Goal: Book appointment/travel/reservation

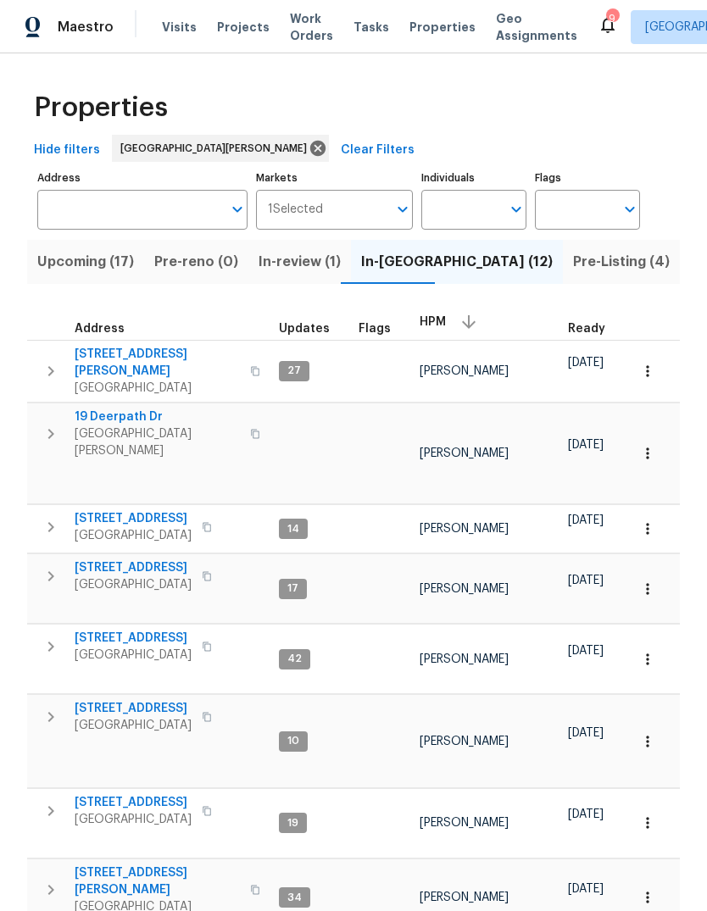
scroll to position [14, 0]
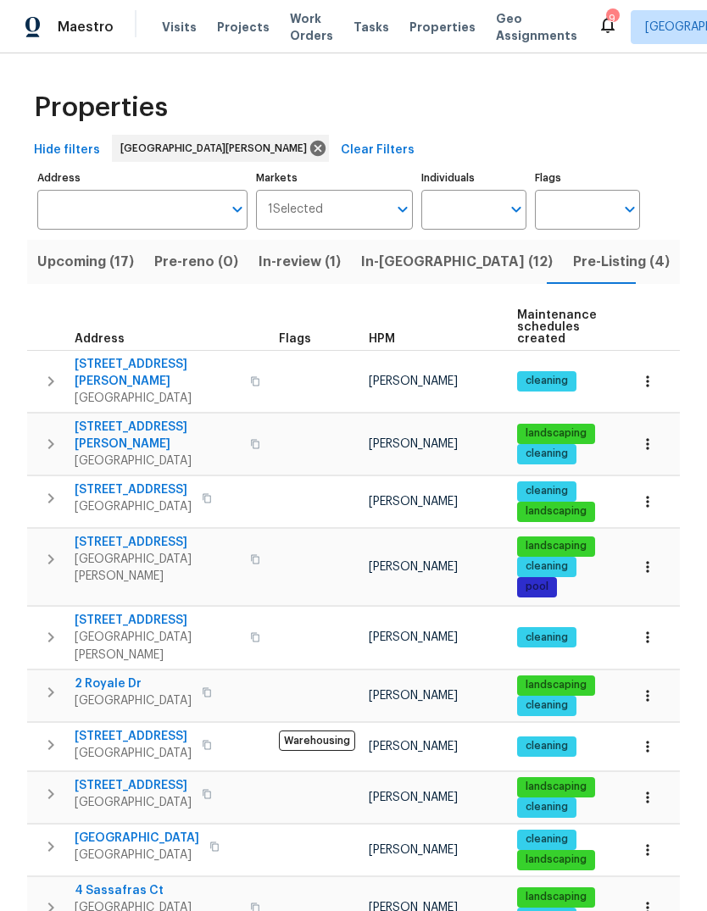
click at [400, 341] on div "HPM" at bounding box center [436, 339] width 135 height 12
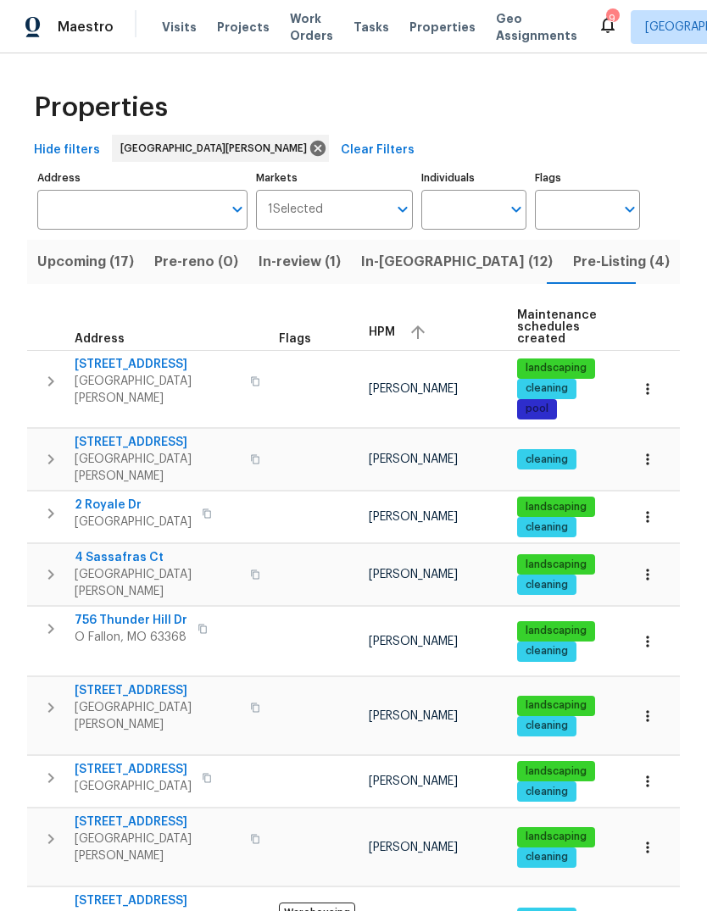
click at [390, 332] on span "HPM" at bounding box center [382, 332] width 26 height 12
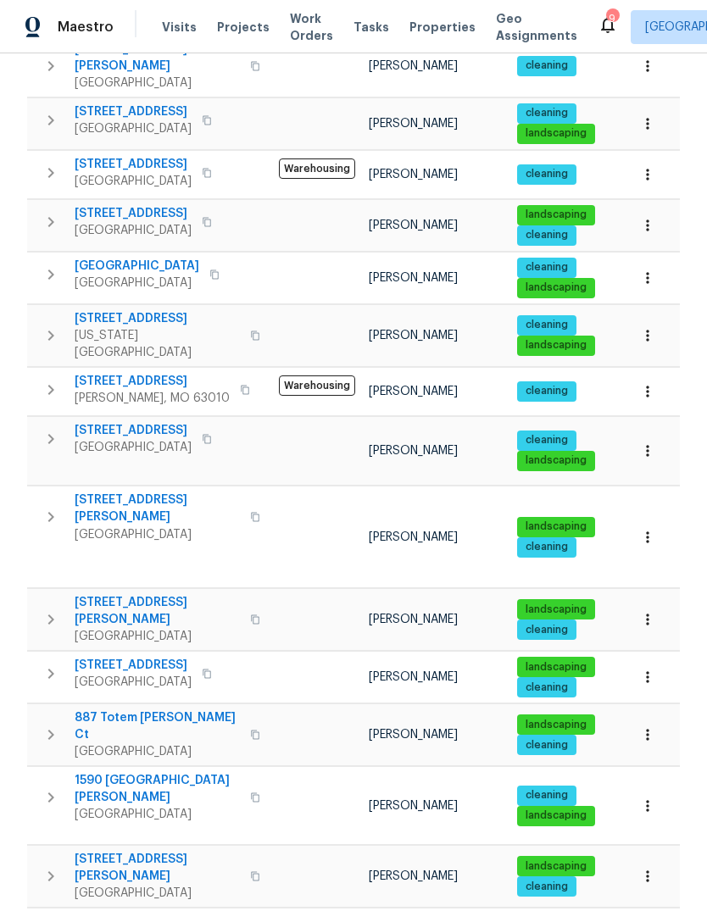
scroll to position [316, 0]
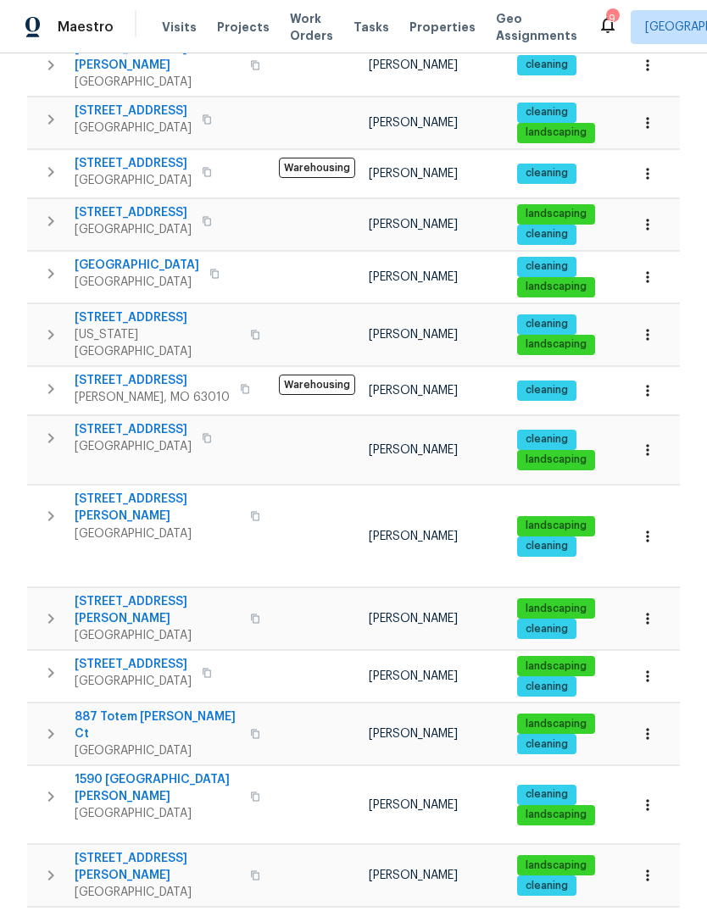
click at [182, 771] on span "1590 Bay Meadows Dr" at bounding box center [157, 788] width 165 height 34
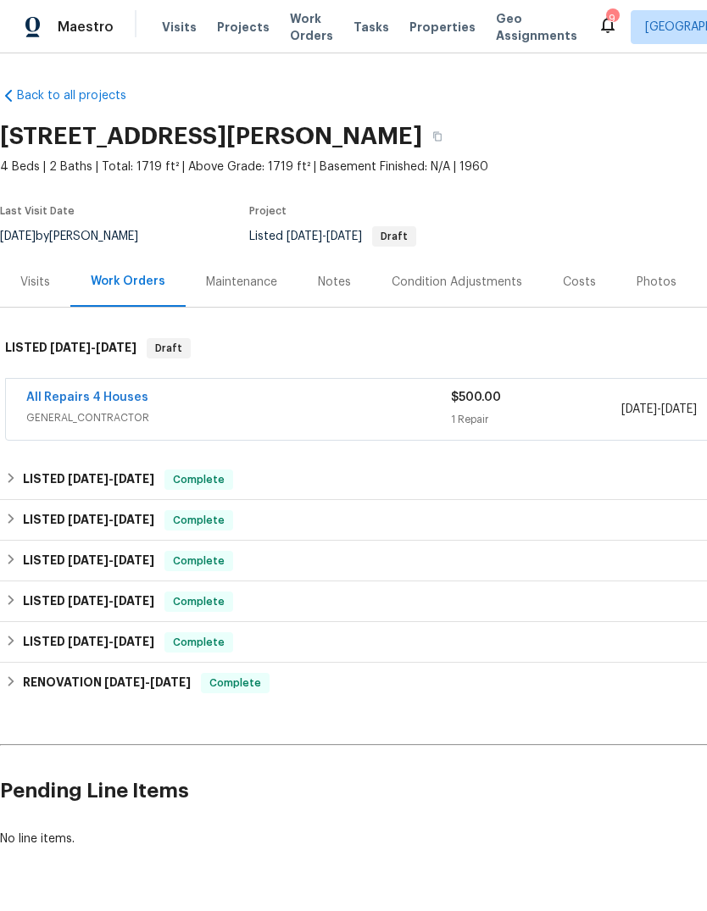
click at [162, 35] on span "Visits" at bounding box center [179, 27] width 35 height 17
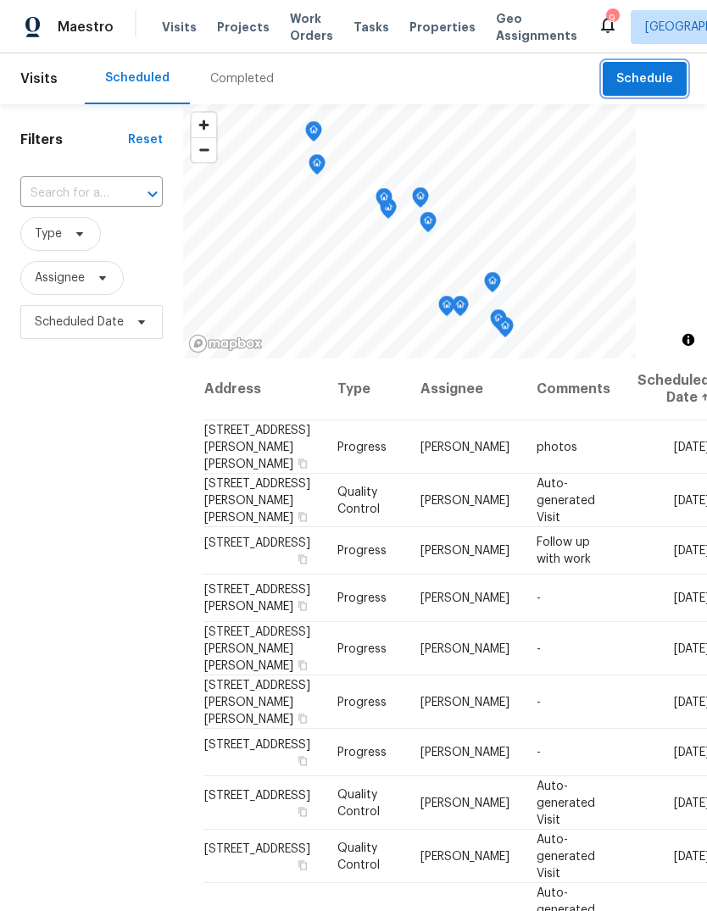
click at [662, 80] on span "Schedule" at bounding box center [644, 79] width 57 height 21
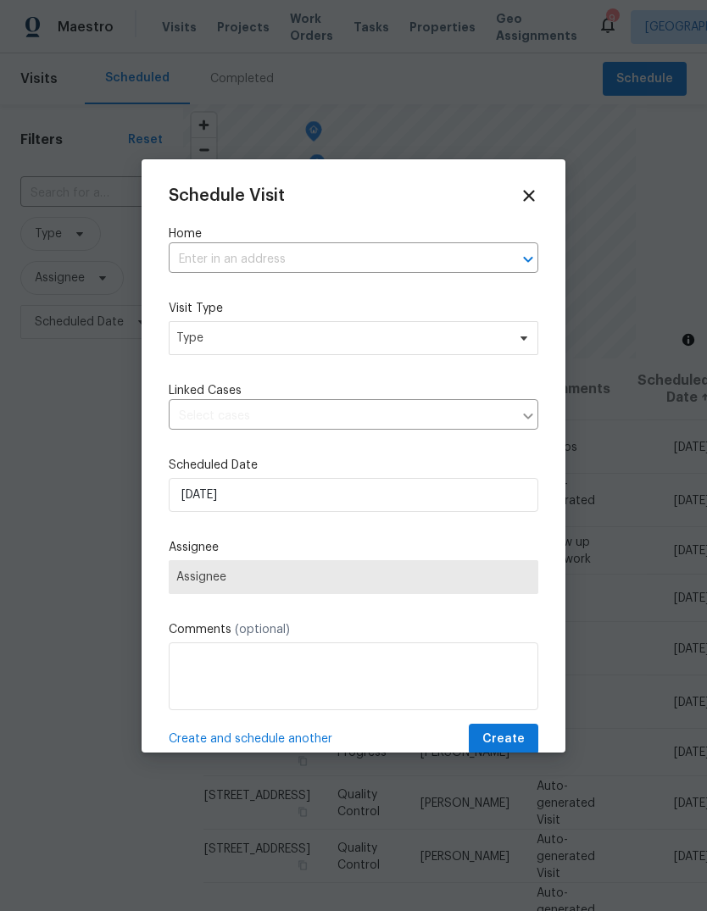
click at [395, 260] on input "text" at bounding box center [330, 260] width 322 height 26
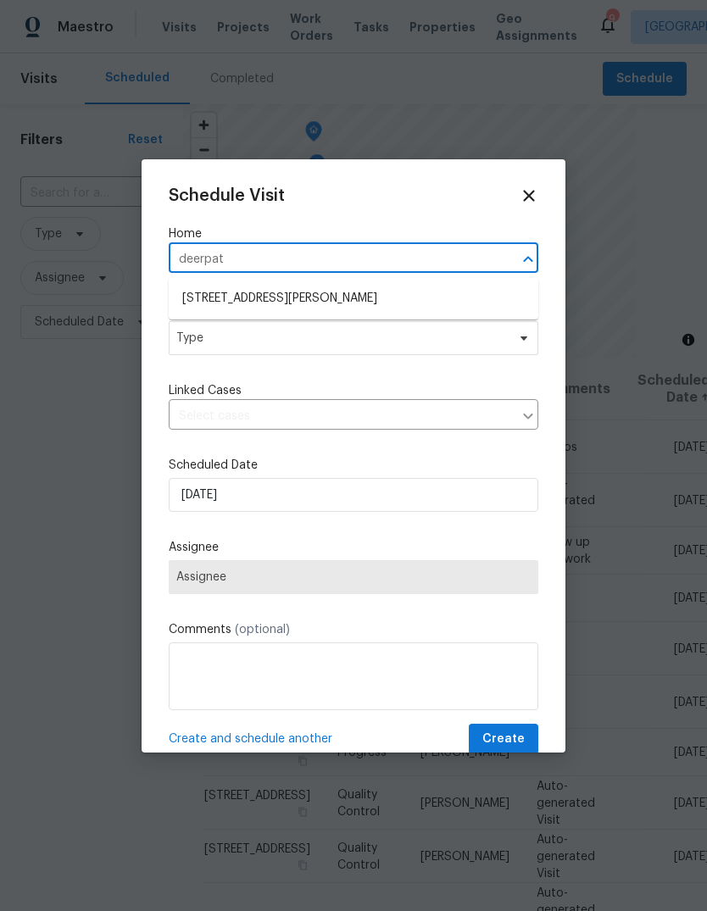
type input "deerpath"
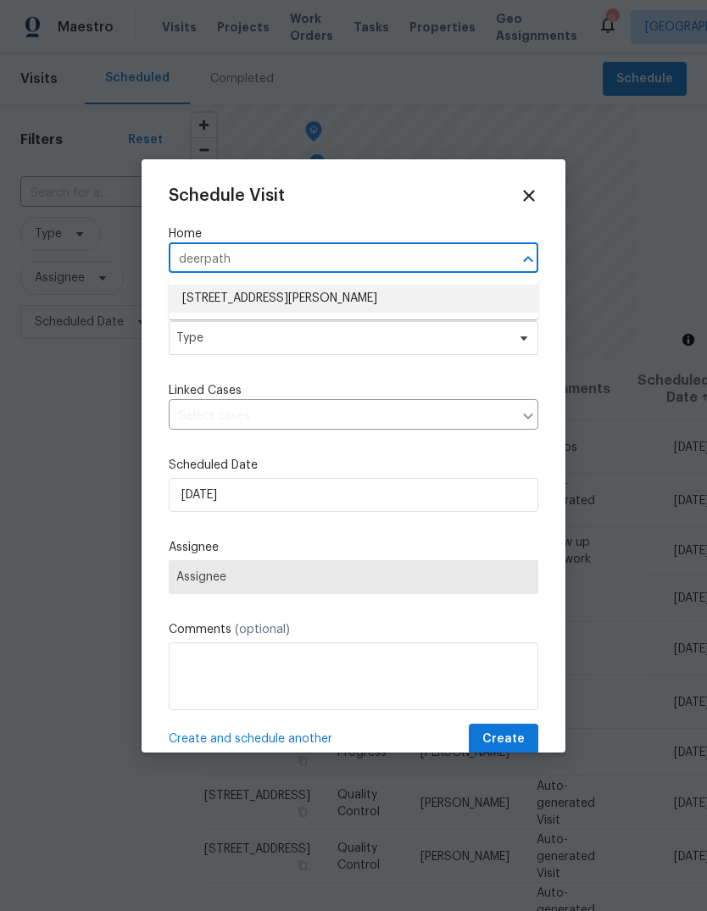
click at [304, 309] on li "19 Deerpath Dr, Saint Peters, MO 63376" at bounding box center [354, 299] width 370 height 28
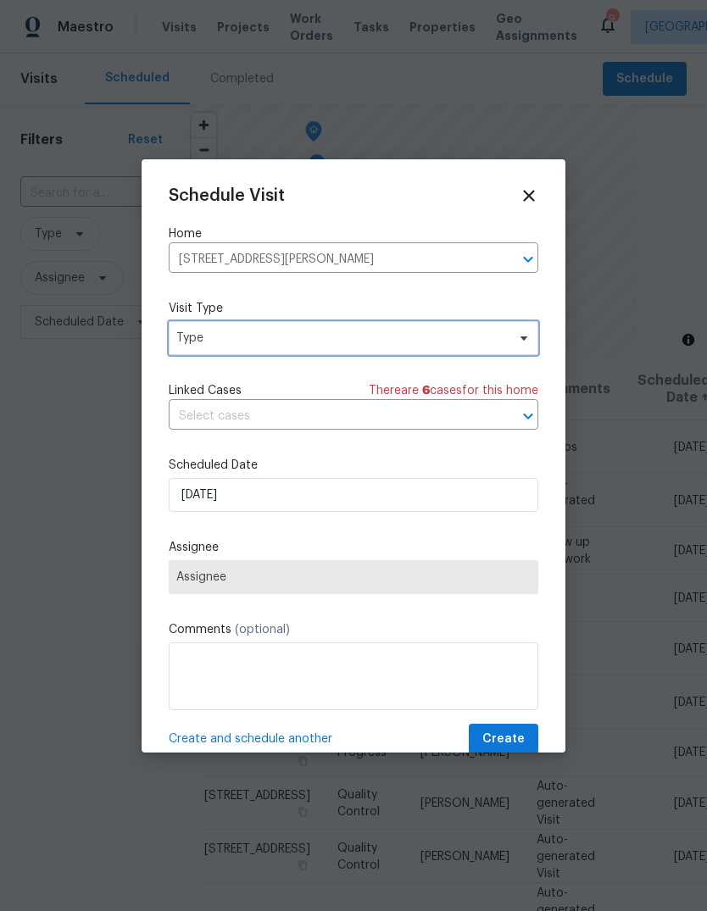
click at [314, 353] on span "Type" at bounding box center [354, 338] width 370 height 34
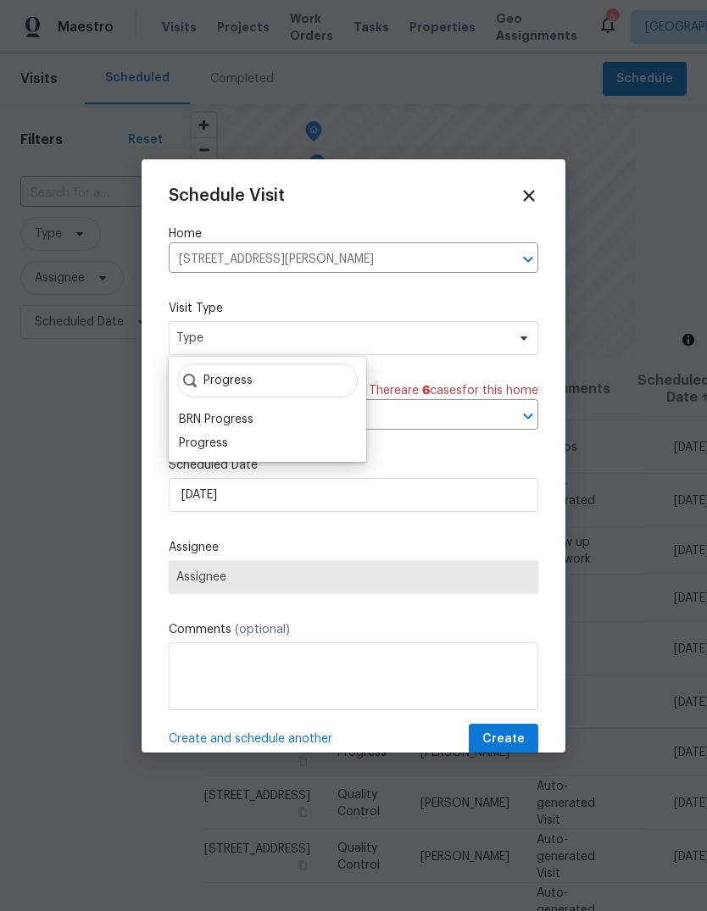
type input "Progress"
click at [226, 448] on div "Progress" at bounding box center [203, 443] width 49 height 17
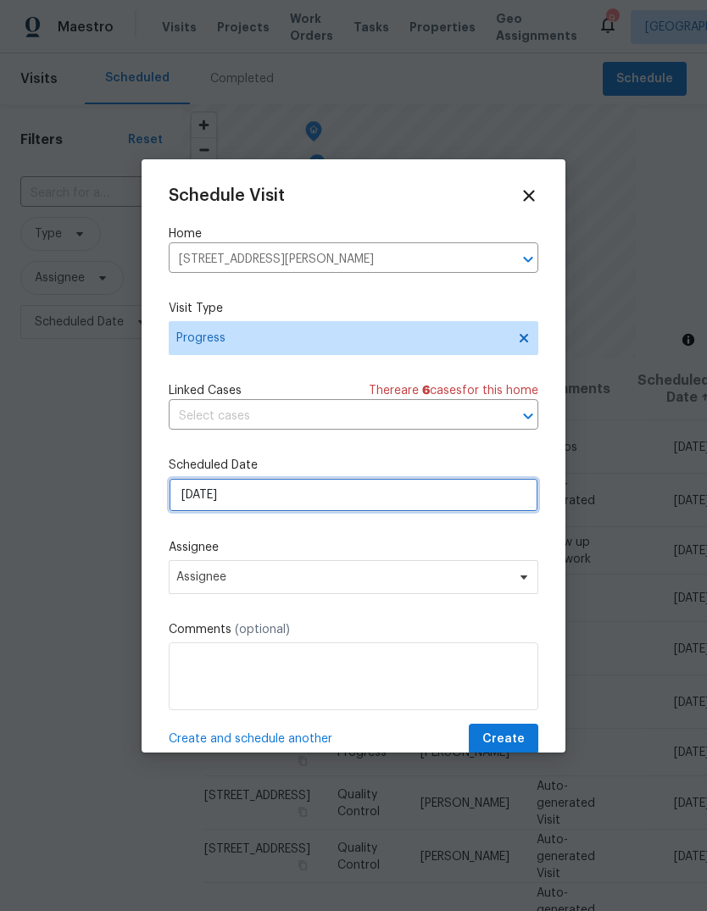
click at [303, 509] on input "9/18/2025" at bounding box center [354, 495] width 370 height 34
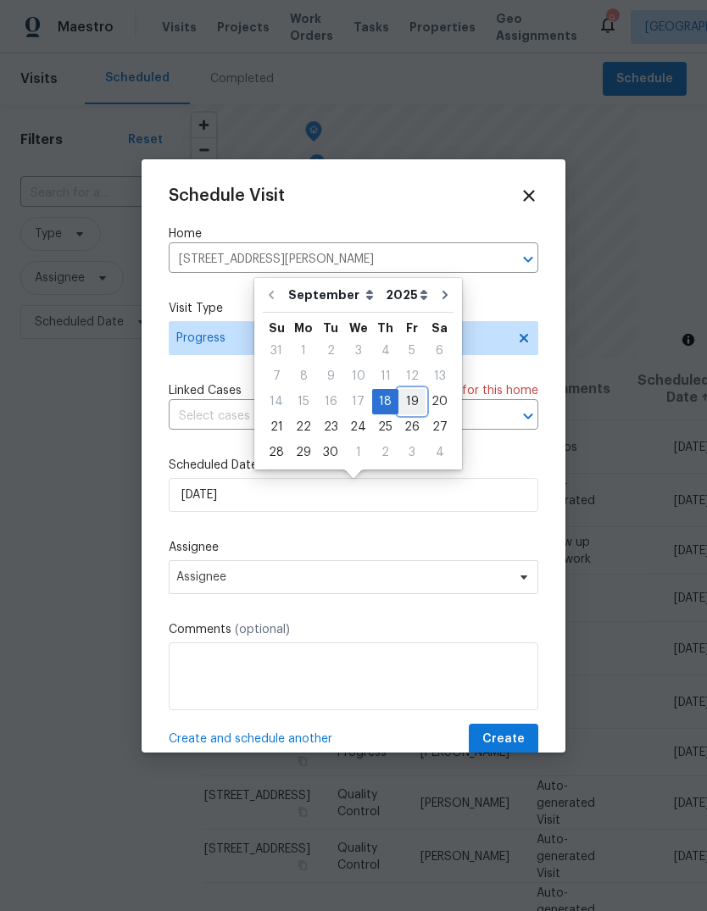
click at [405, 403] on div "19" at bounding box center [411, 402] width 27 height 24
type input "9/19/2025"
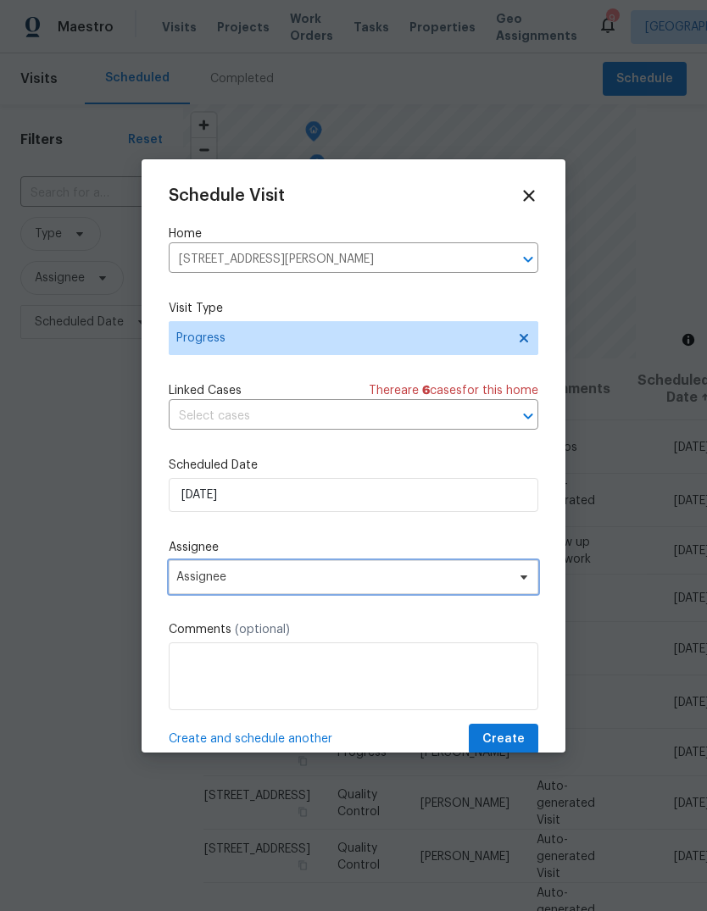
click at [332, 584] on span "Assignee" at bounding box center [342, 577] width 332 height 14
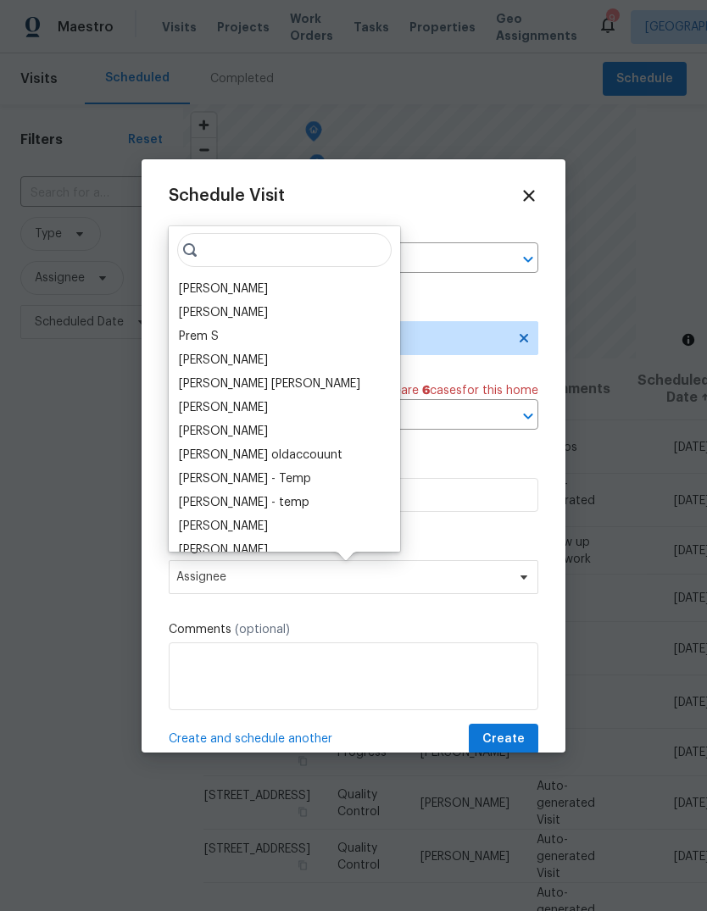
click at [259, 292] on div "[PERSON_NAME]" at bounding box center [223, 289] width 89 height 17
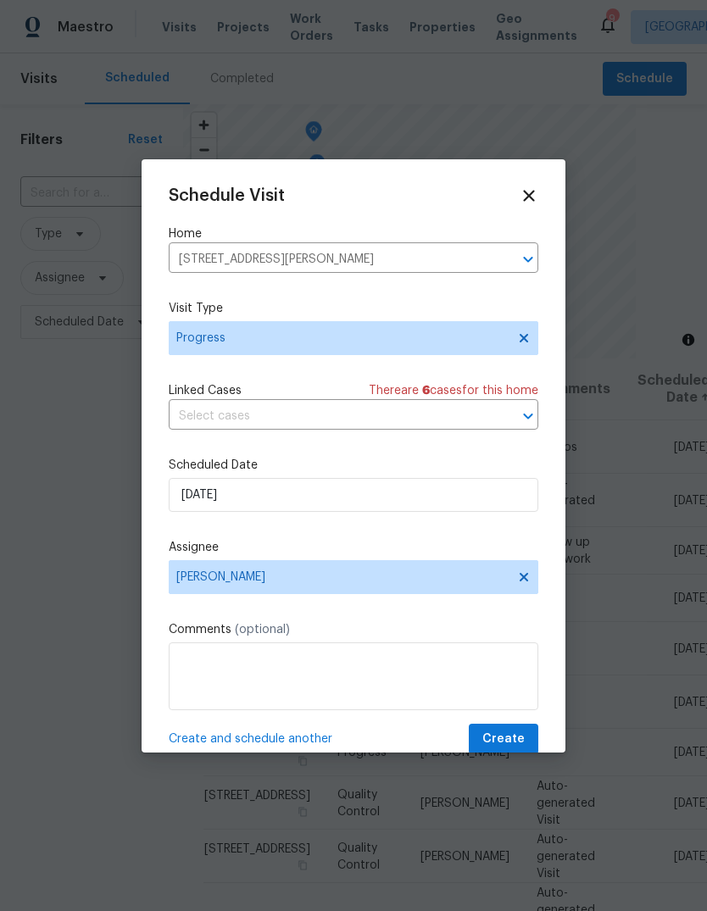
click at [534, 725] on div "Schedule Visit Home 19 Deerpath Dr, Saint Peters, MO 63376 ​ Visit Type Progres…" at bounding box center [354, 470] width 370 height 569
click at [505, 742] on span "Create" at bounding box center [503, 739] width 42 height 21
